Goal: Information Seeking & Learning: Get advice/opinions

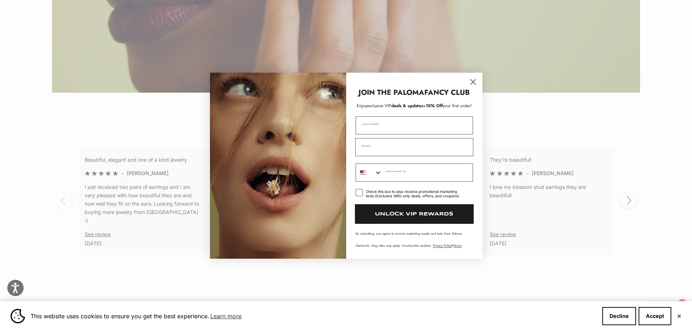
scroll to position [1694, 0]
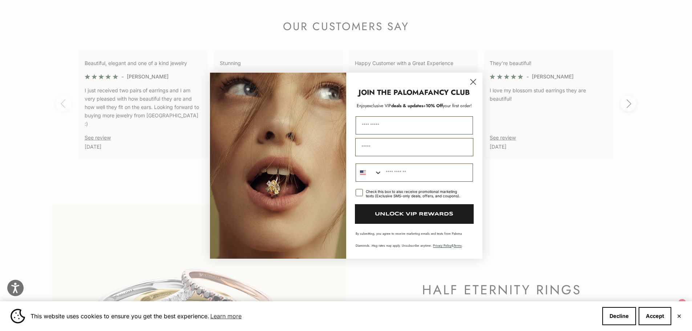
click at [473, 79] on circle "Close dialog" at bounding box center [473, 82] width 12 height 12
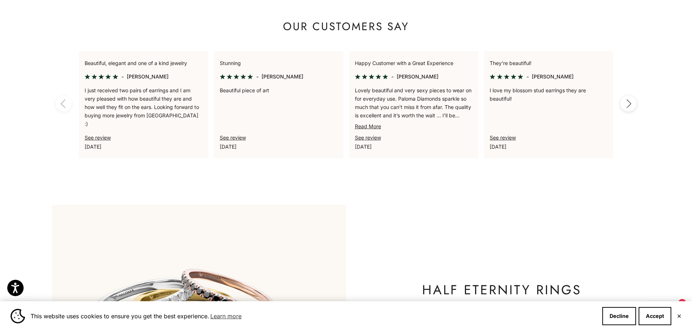
click at [94, 142] on p "[DATE]" at bounding box center [144, 146] width 118 height 8
click at [98, 138] on link "See review" at bounding box center [98, 137] width 26 height 6
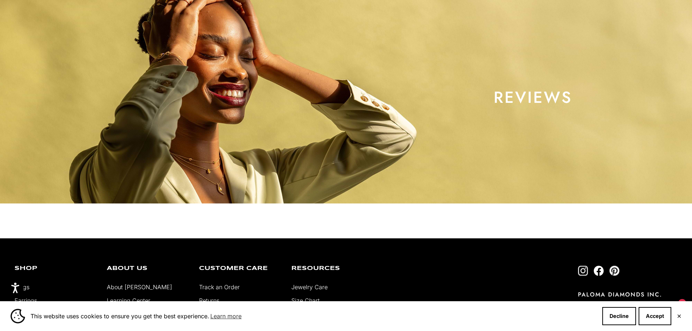
select select "*"
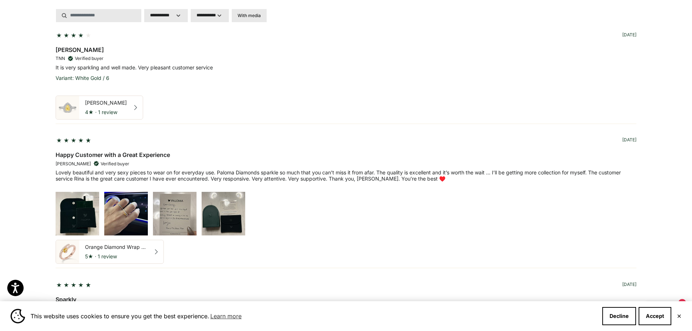
scroll to position [388, 0]
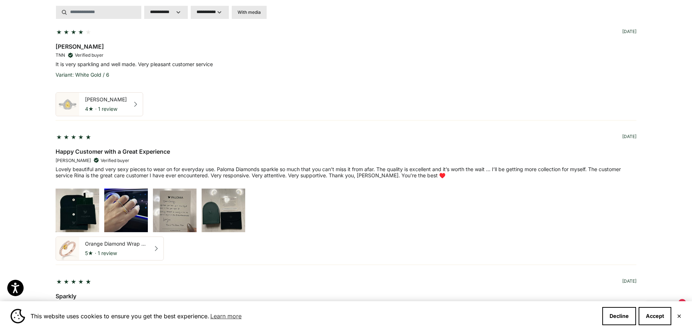
click at [101, 161] on span "Verified buyer" at bounding box center [115, 160] width 29 height 7
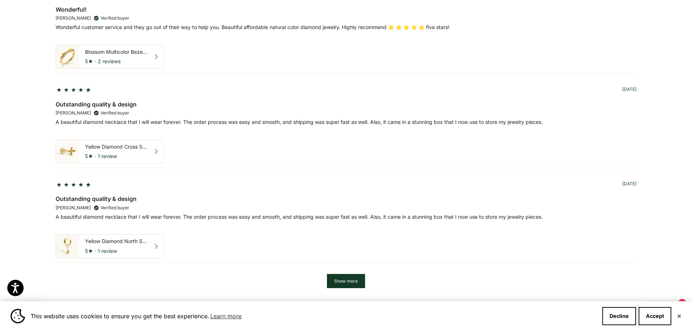
scroll to position [2181, 0]
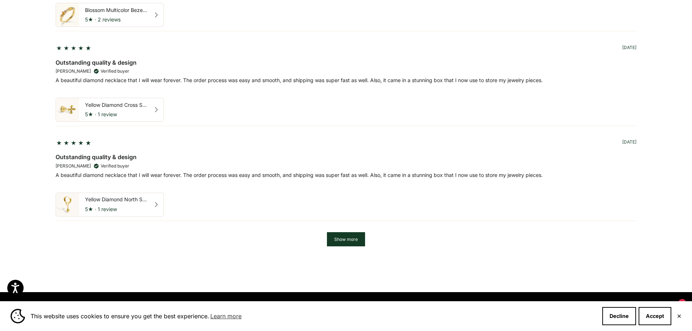
click at [342, 238] on button "Show more" at bounding box center [346, 239] width 38 height 14
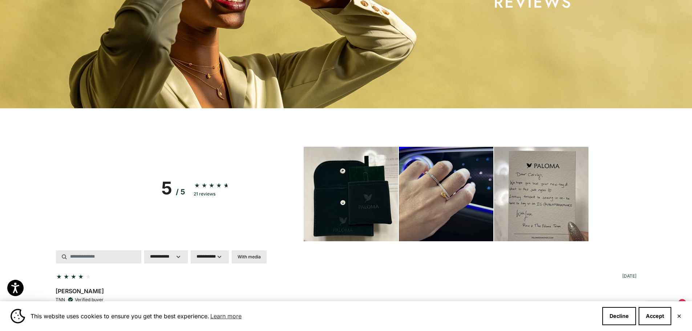
scroll to position [242, 0]
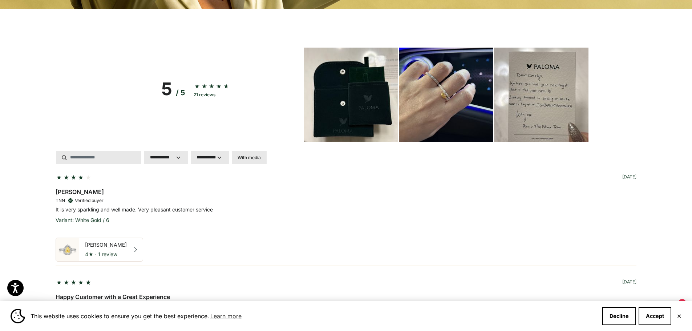
drag, startPoint x: 227, startPoint y: 174, endPoint x: 232, endPoint y: 163, distance: 12.0
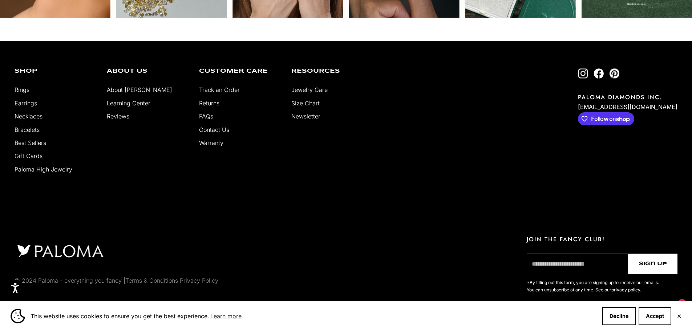
scroll to position [2292, 0]
